Goal: Task Accomplishment & Management: Complete application form

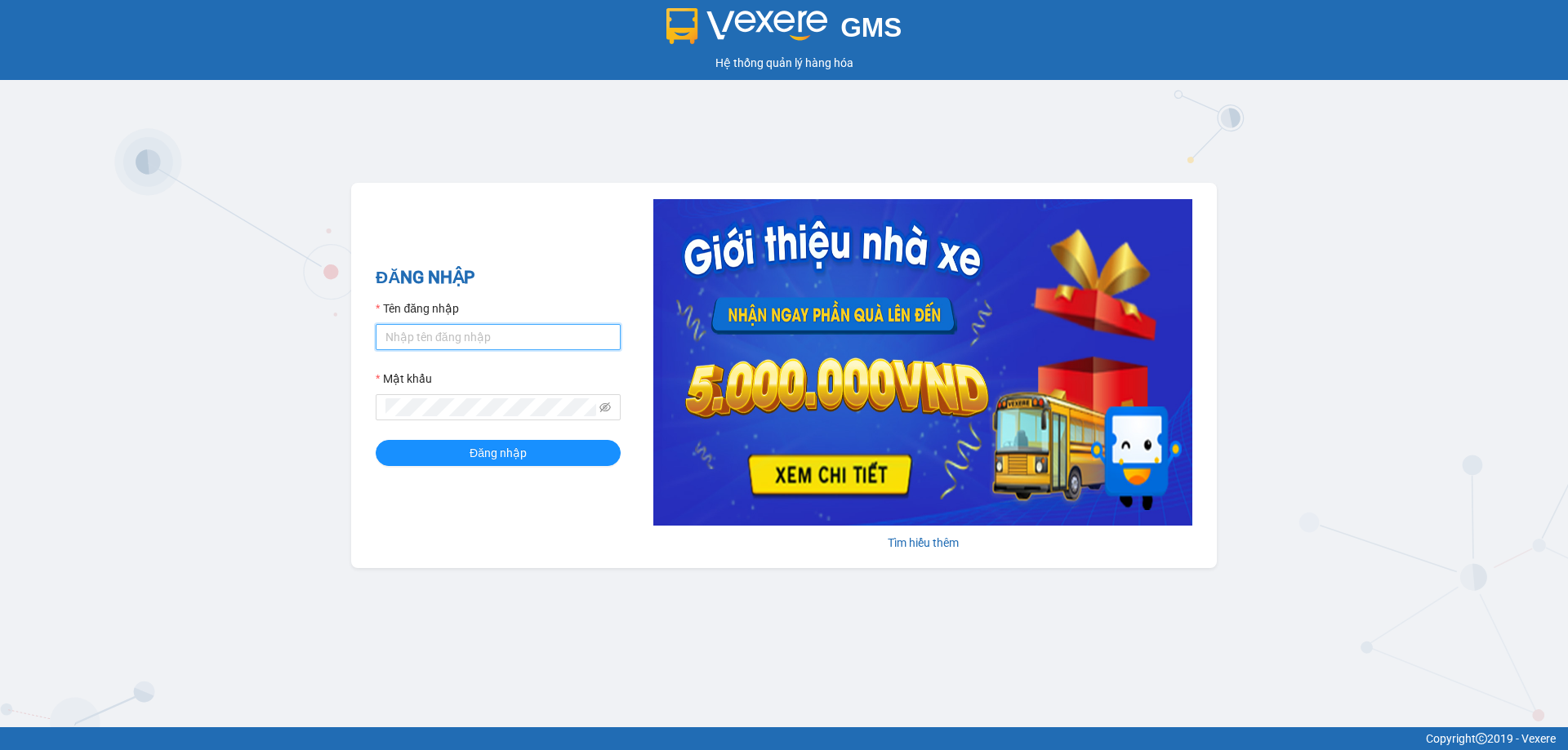
click at [481, 342] on input "Tên đăng nhập" at bounding box center [498, 337] width 245 height 26
type input "dltduong.hhg"
click at [376, 440] on button "Đăng nhập" at bounding box center [498, 453] width 245 height 26
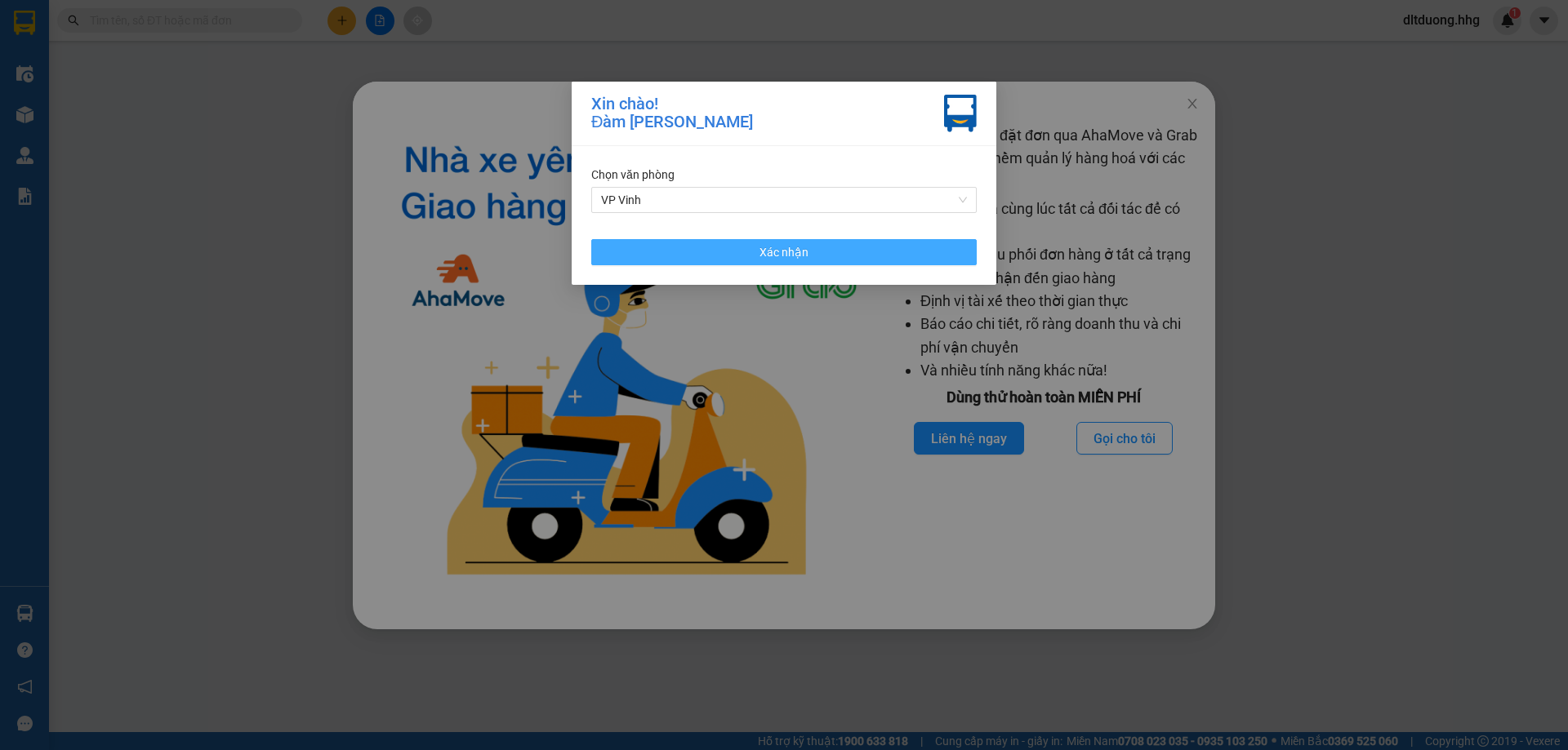
click at [929, 251] on button "Xác nhận" at bounding box center [784, 252] width 386 height 26
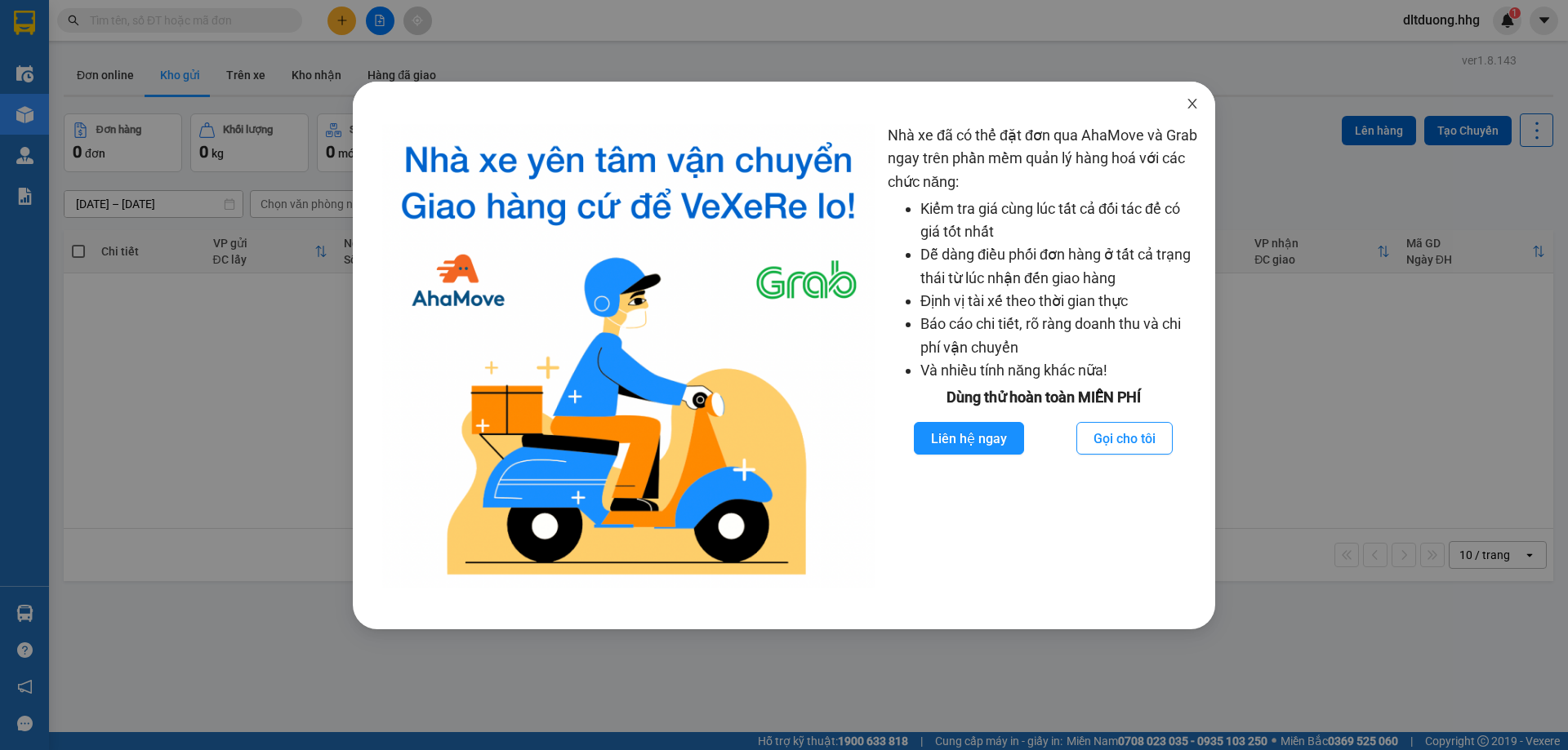
click at [1193, 105] on icon "close" at bounding box center [1191, 103] width 9 height 10
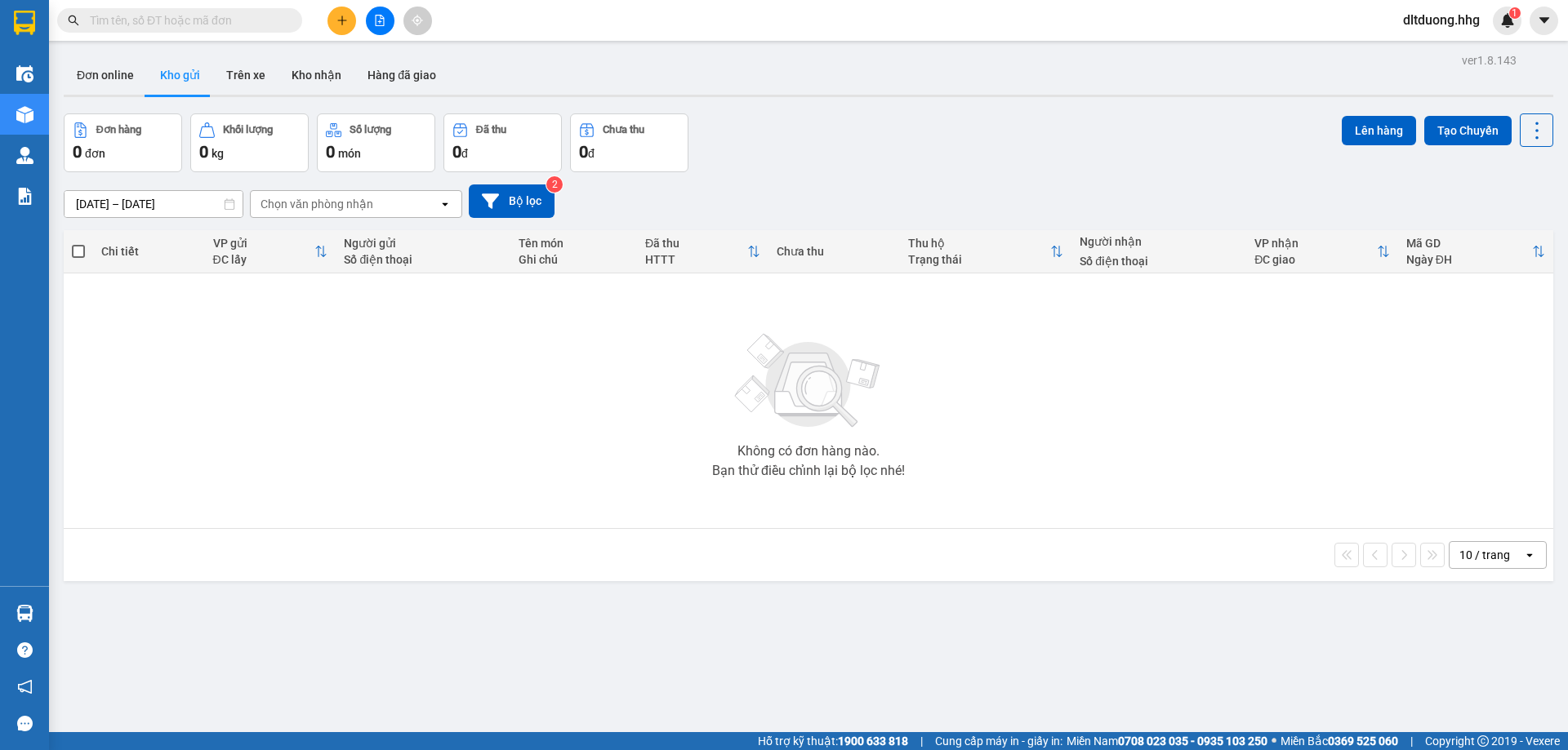
click at [204, 25] on input "text" at bounding box center [186, 21] width 193 height 18
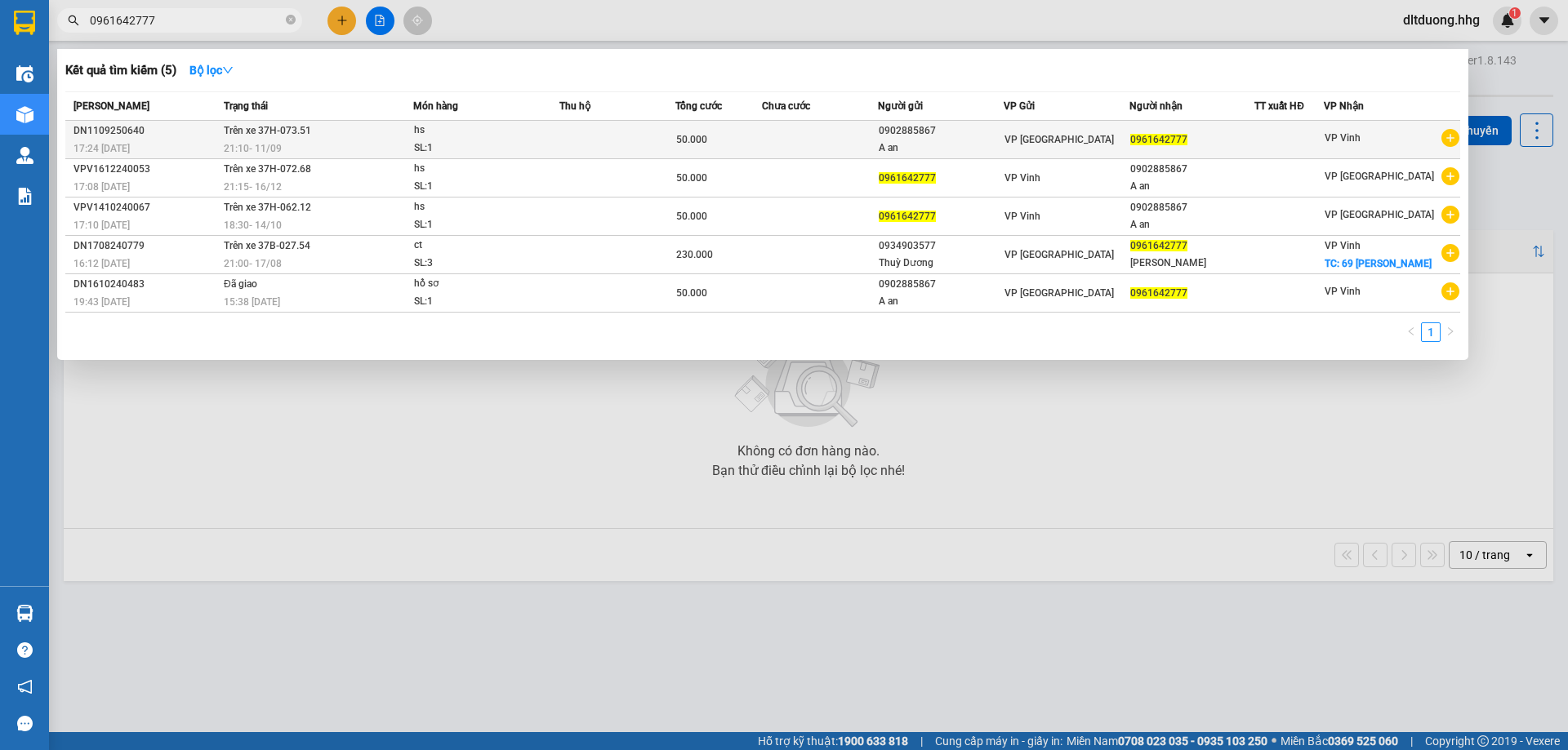
type input "0961642777"
click at [471, 143] on div "SL: 1" at bounding box center [475, 149] width 122 height 18
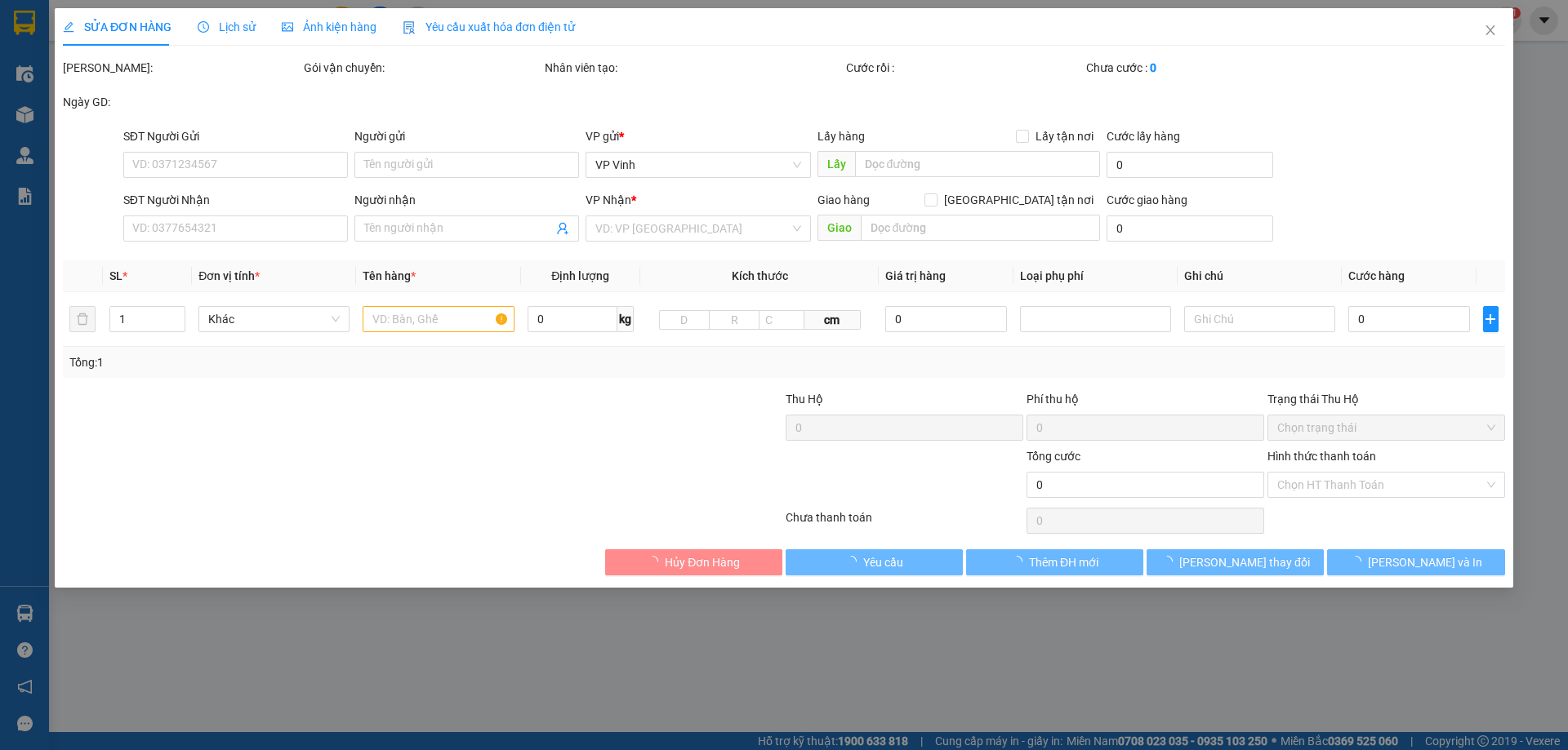
type input "0902885867"
type input "A an"
type input "0961642777"
type input "50.000"
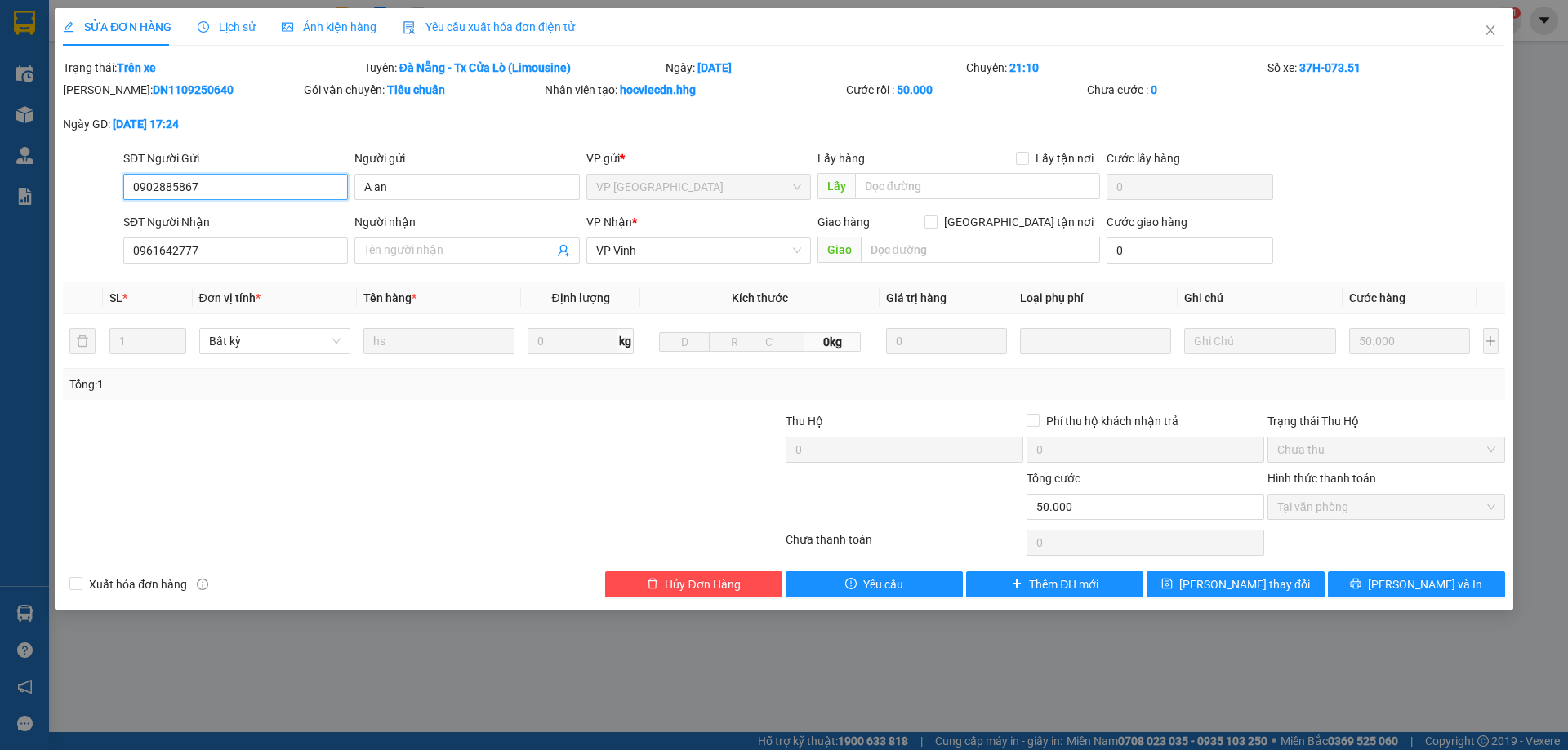
type input "090288586"
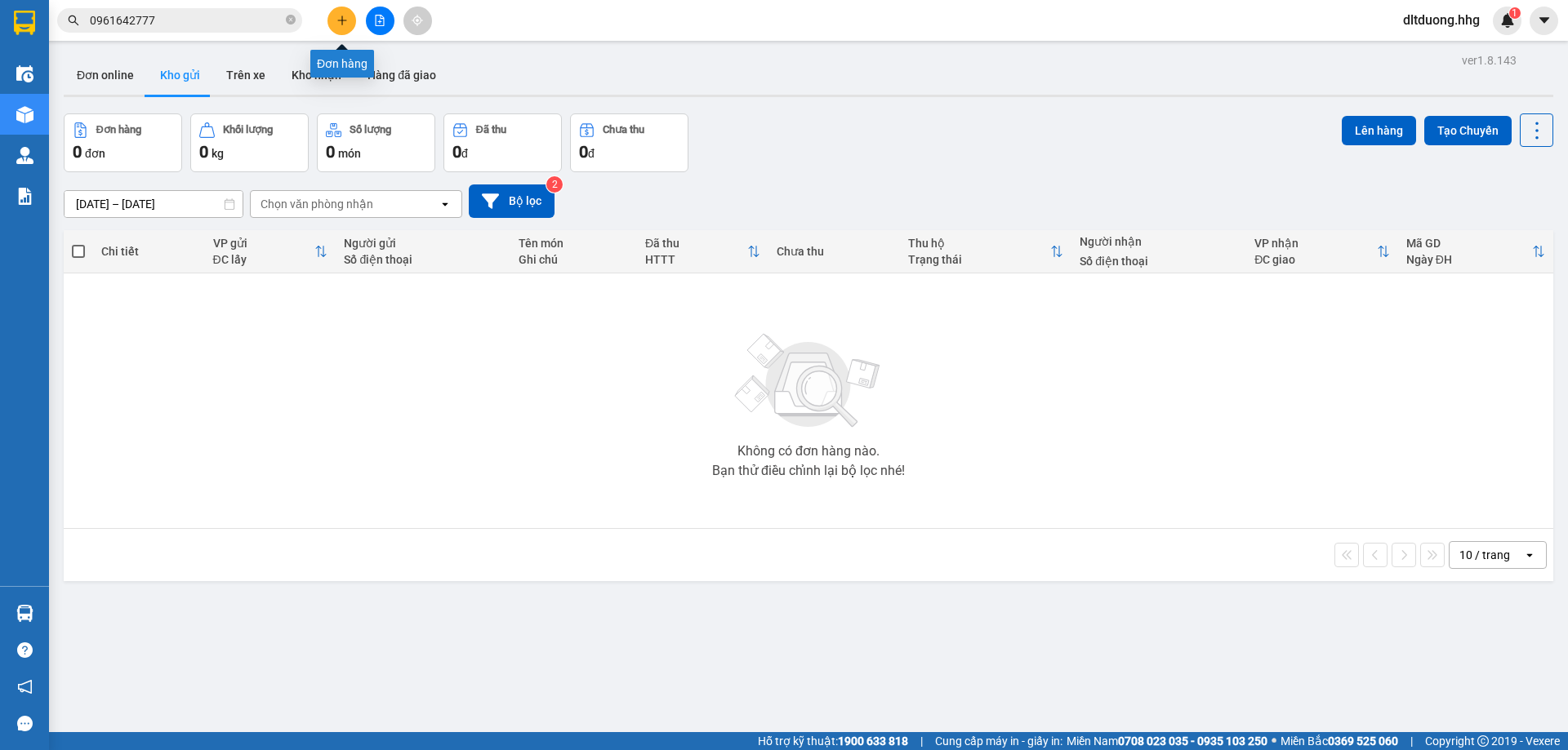
click at [346, 24] on icon "plus" at bounding box center [343, 21] width 12 height 12
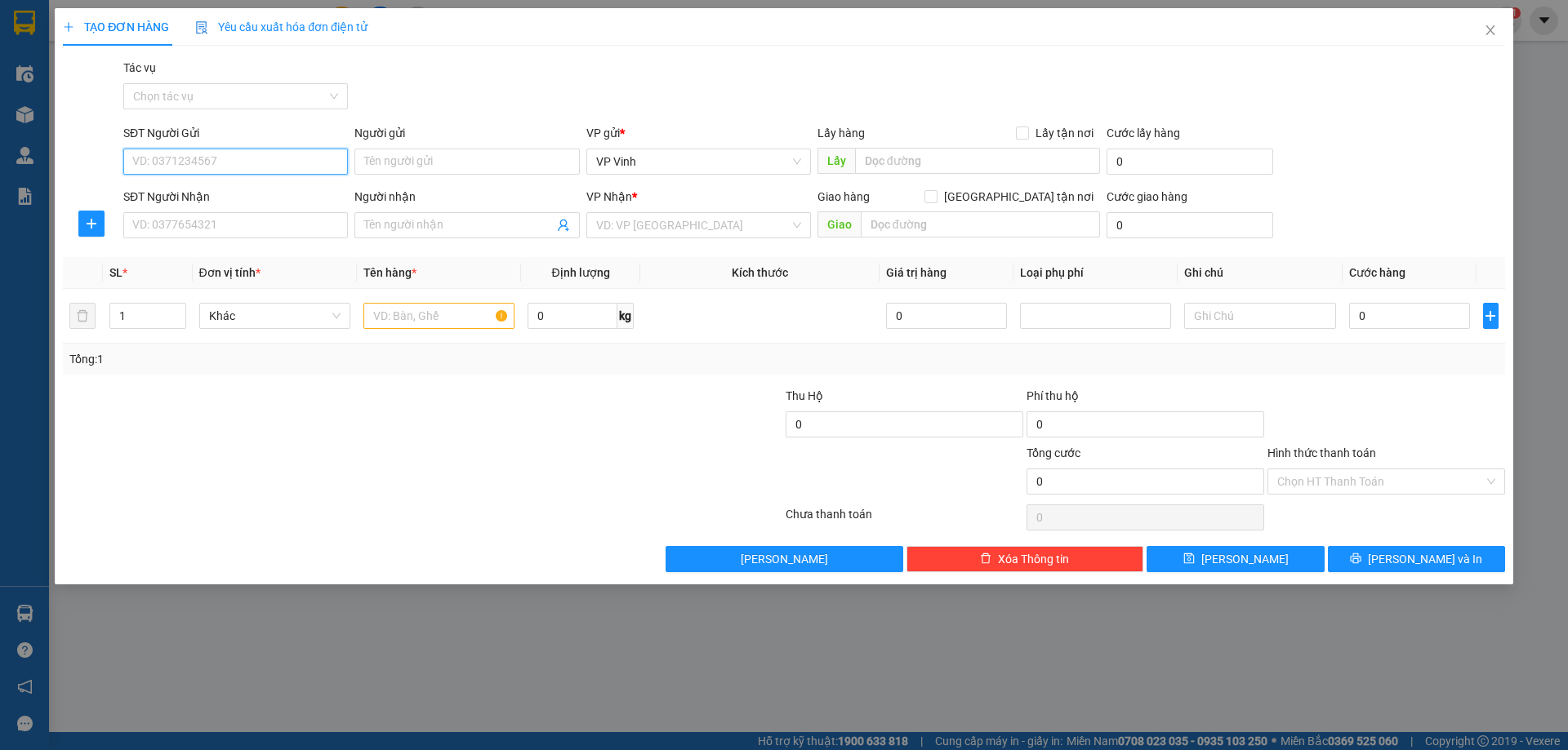
click at [235, 158] on input "SĐT Người Gửi" at bounding box center [235, 162] width 225 height 26
type input "0948557768"
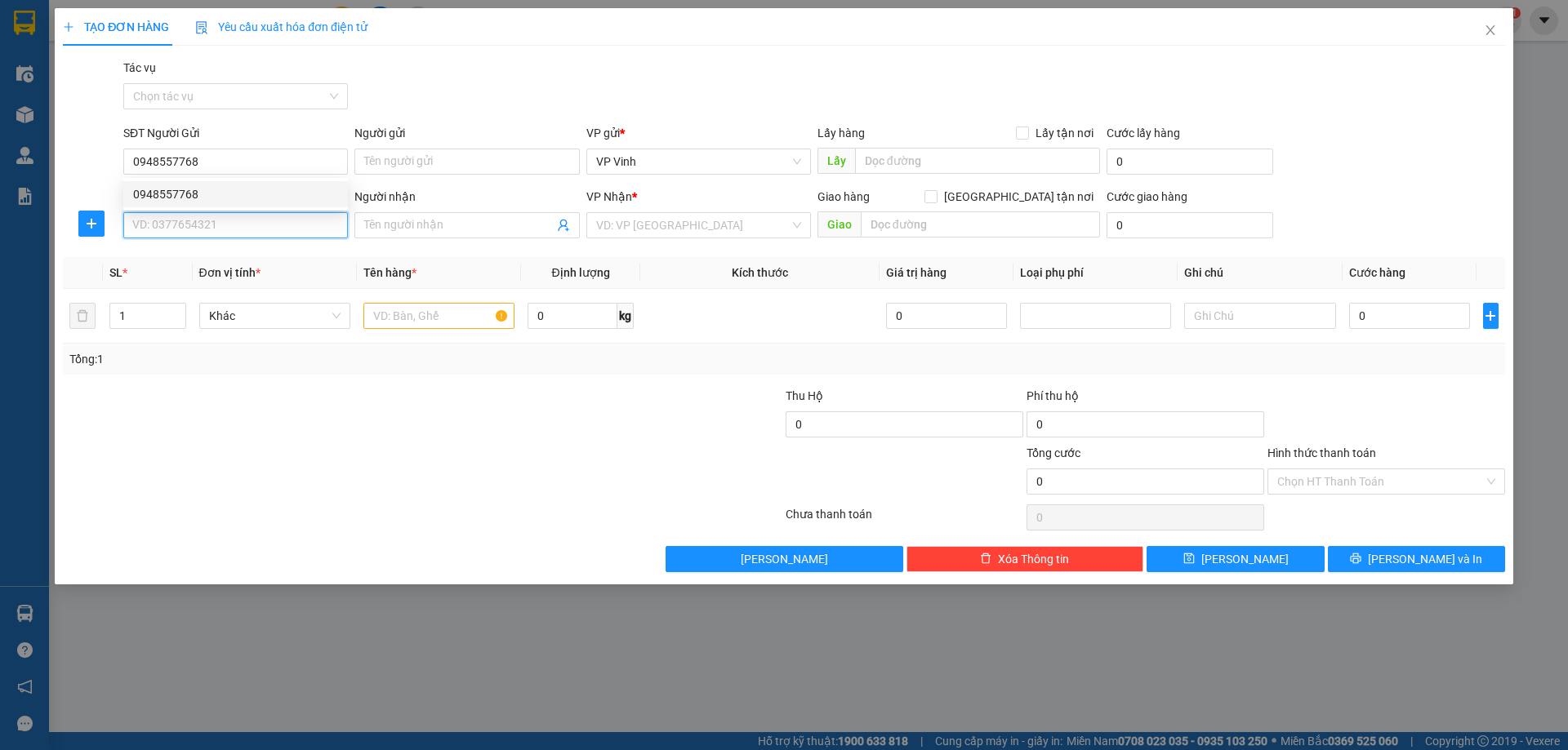
click at [249, 232] on input "SĐT Người Nhận" at bounding box center [235, 225] width 225 height 26
type input "0967105726"
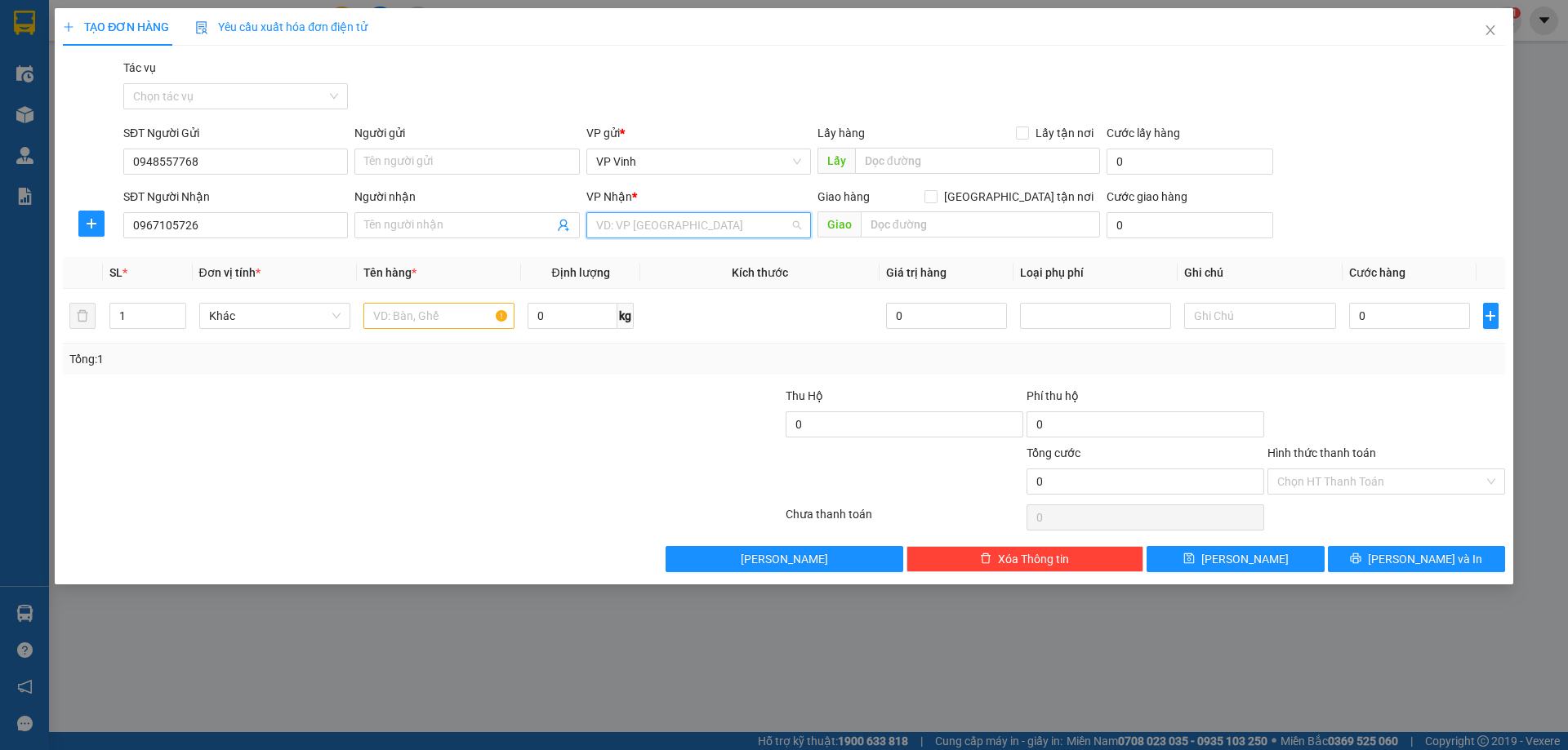
click at [723, 224] on input "search" at bounding box center [693, 225] width 194 height 25
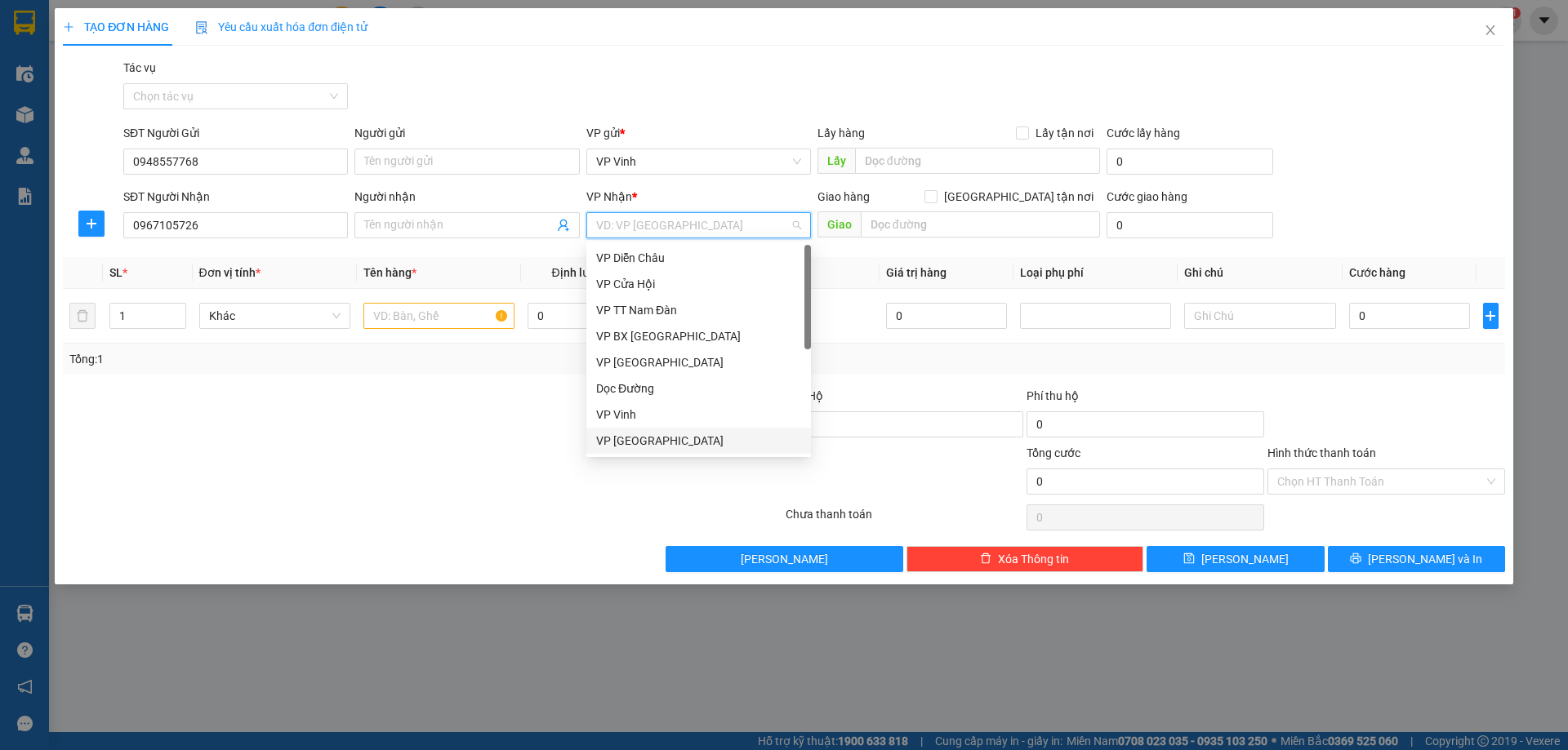
click at [643, 437] on div "VP [GEOGRAPHIC_DATA]" at bounding box center [699, 441] width 205 height 18
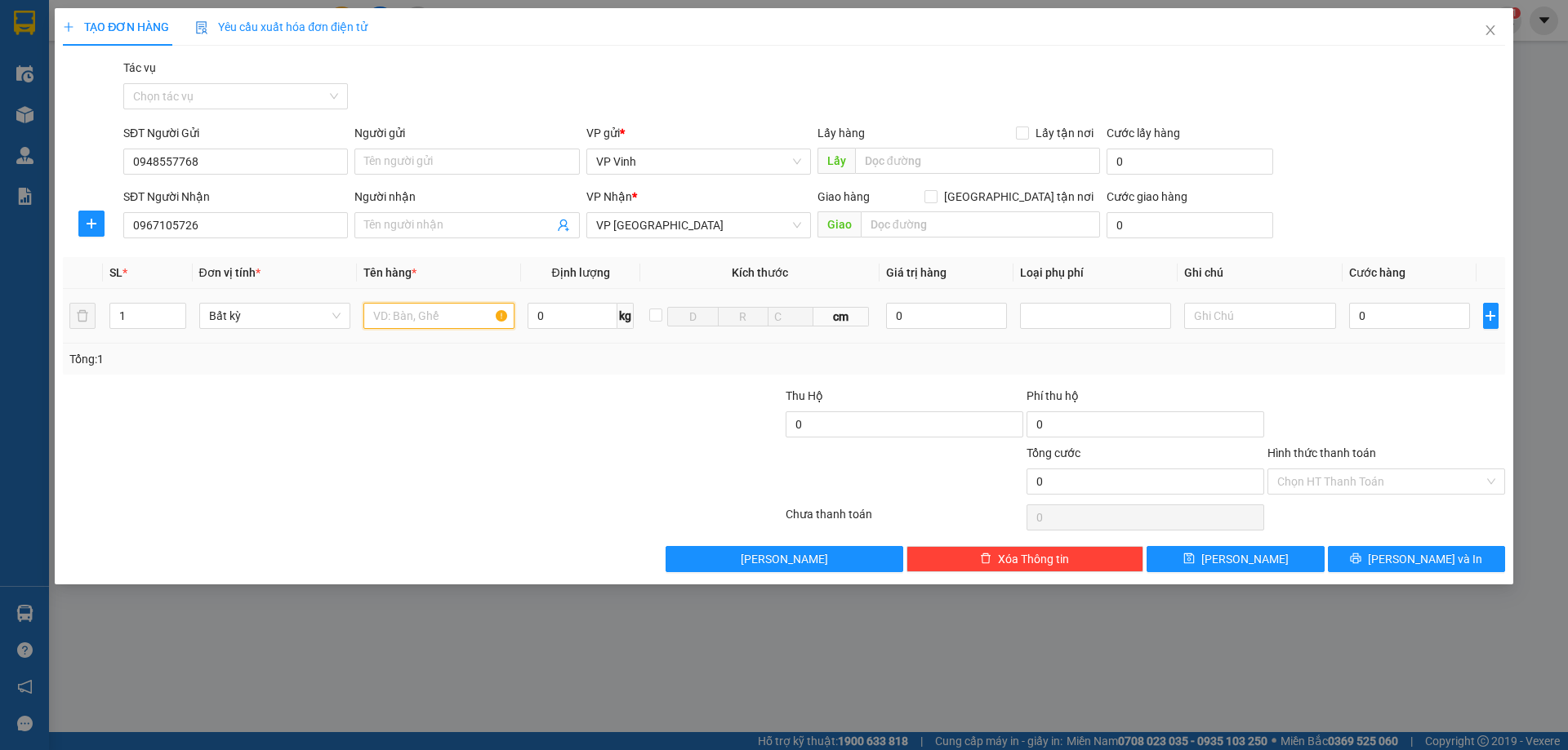
click at [464, 312] on input "text" at bounding box center [439, 316] width 151 height 26
type input "Xe atila đen"
click at [1381, 323] on input "0" at bounding box center [1410, 316] width 121 height 26
type input "5"
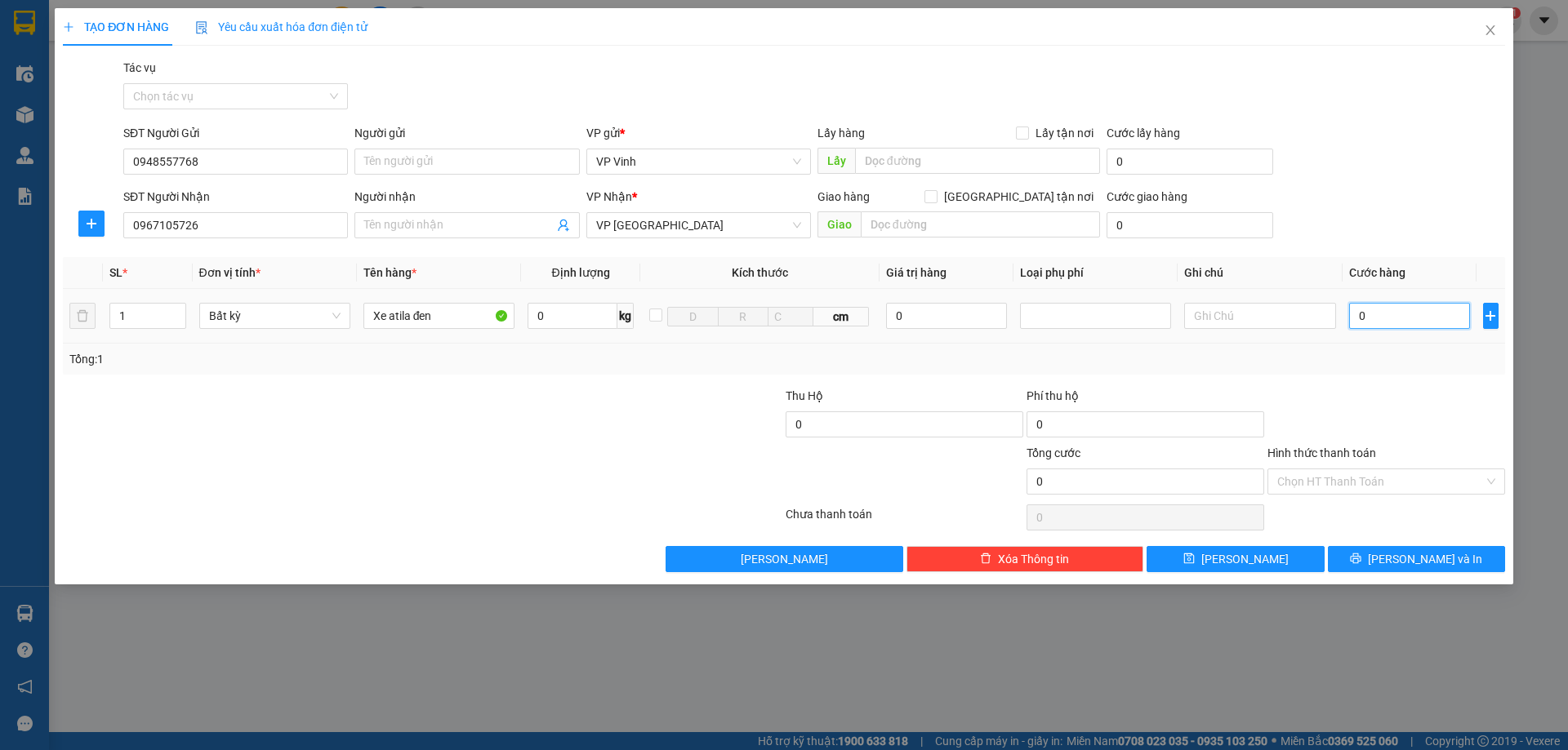
type input "5"
type input "55"
type input "550"
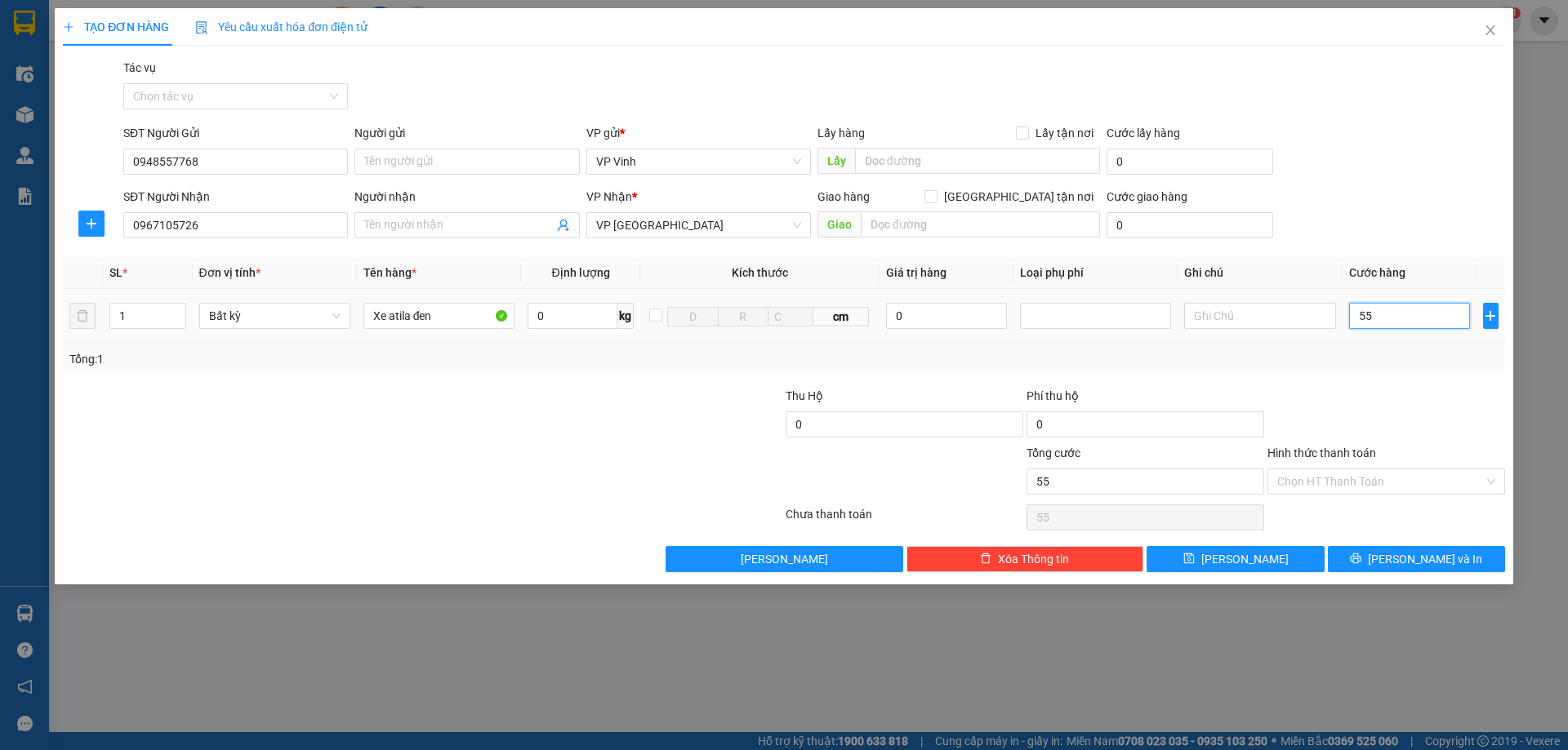
type input "550"
type input "5.500"
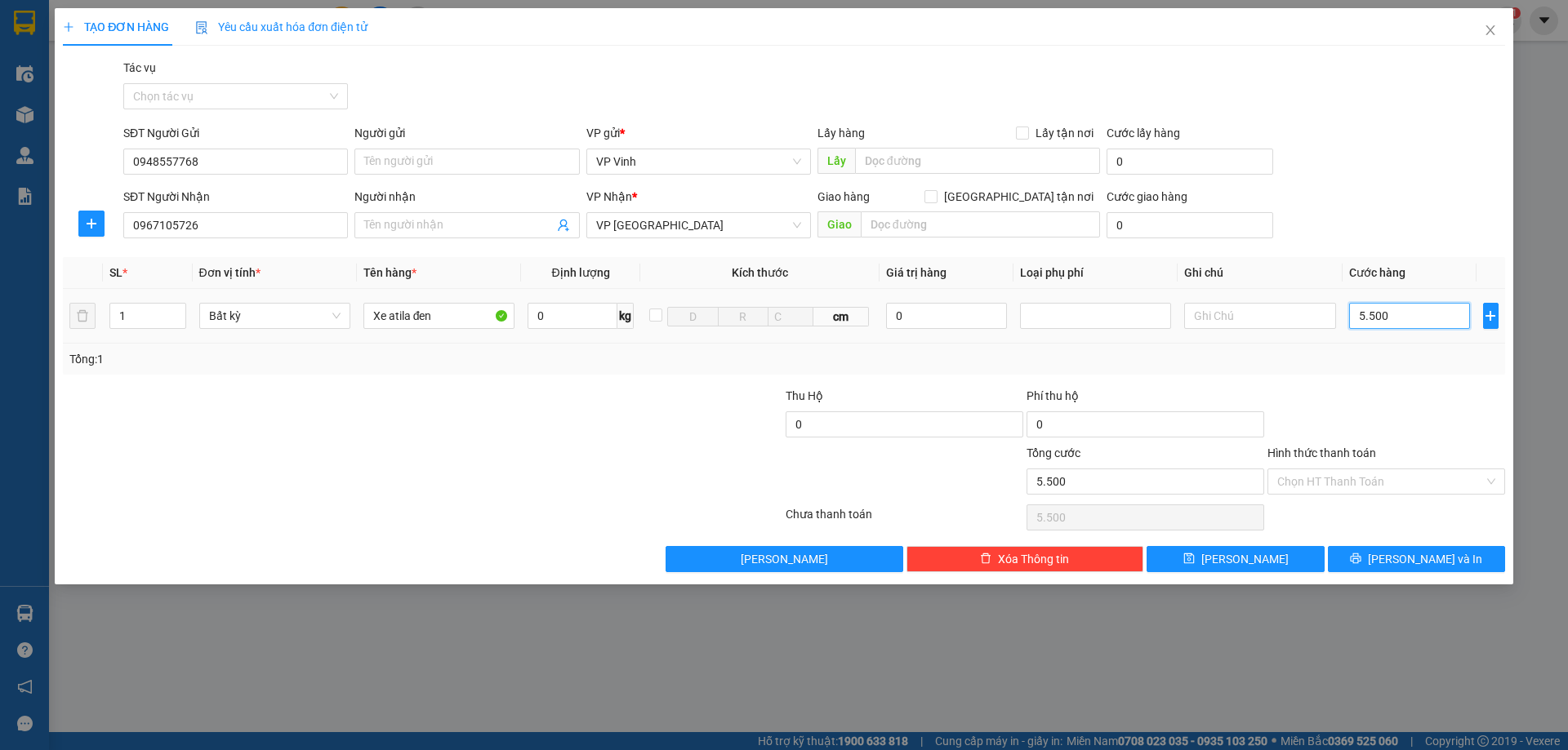
type input "55.000"
type input "550.000"
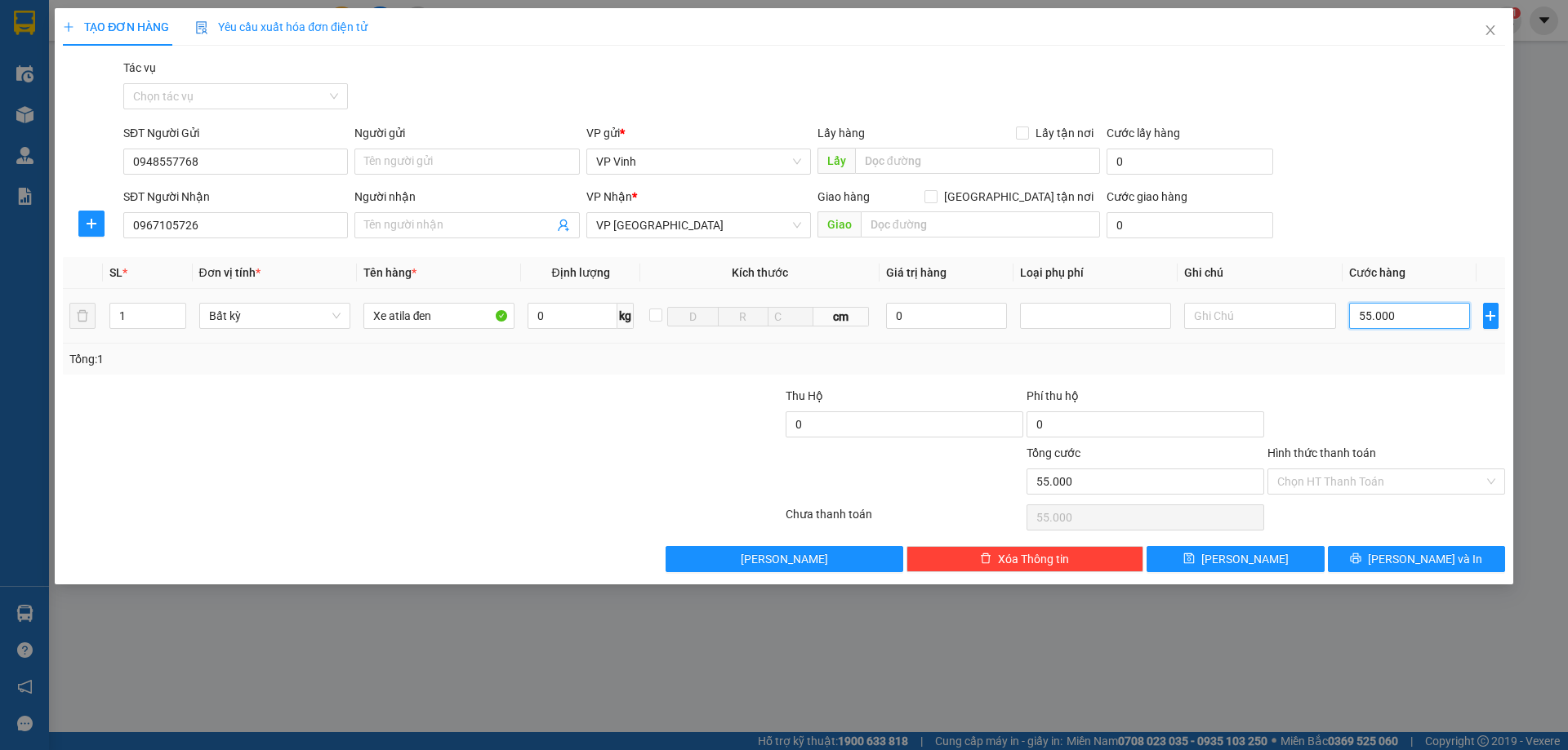
type input "550.000"
click at [1361, 554] on icon "printer" at bounding box center [1355, 558] width 11 height 11
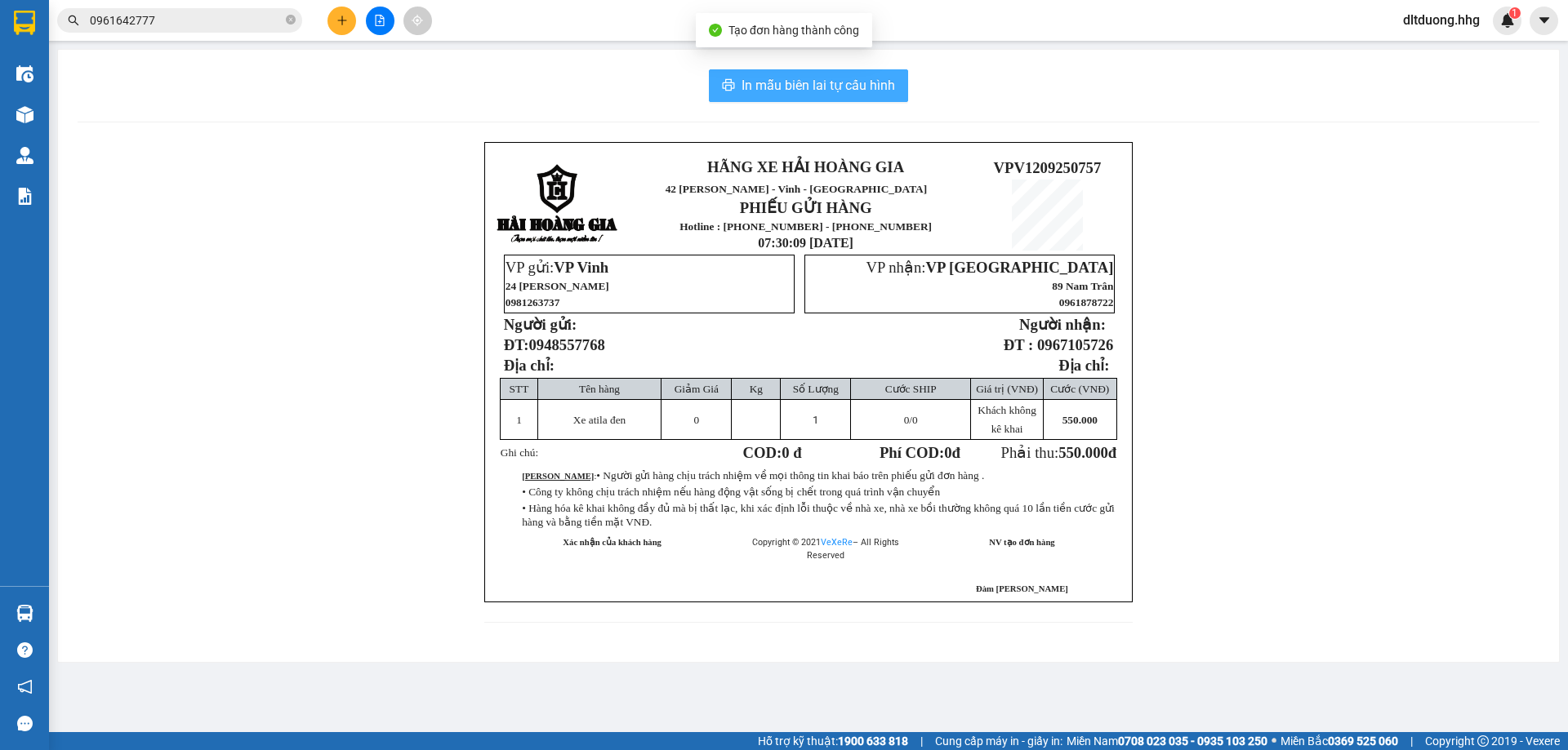
click at [855, 96] on button "In mẫu biên lai tự cấu hình" at bounding box center [808, 85] width 200 height 33
